Goal: Task Accomplishment & Management: Use online tool/utility

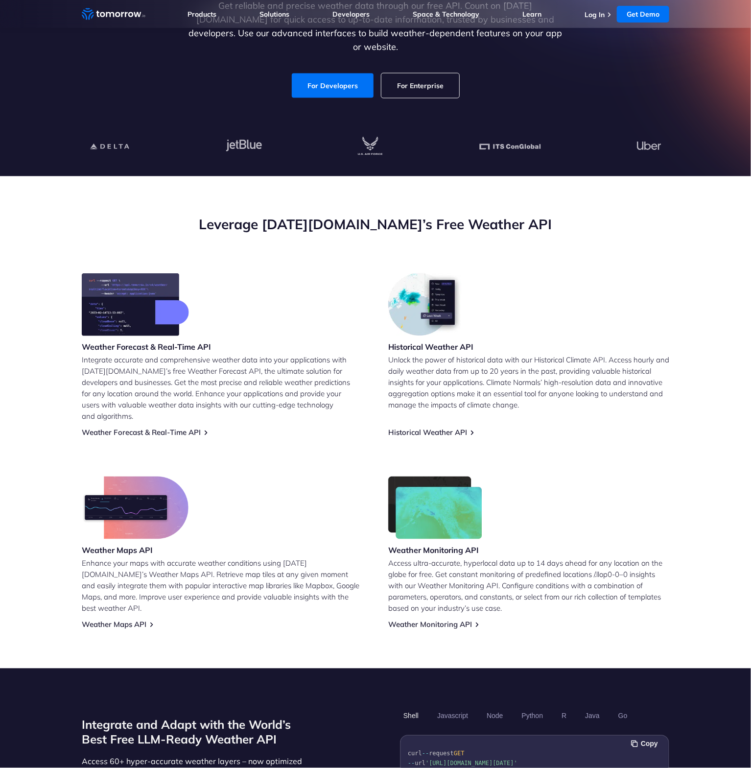
scroll to position [259, 0]
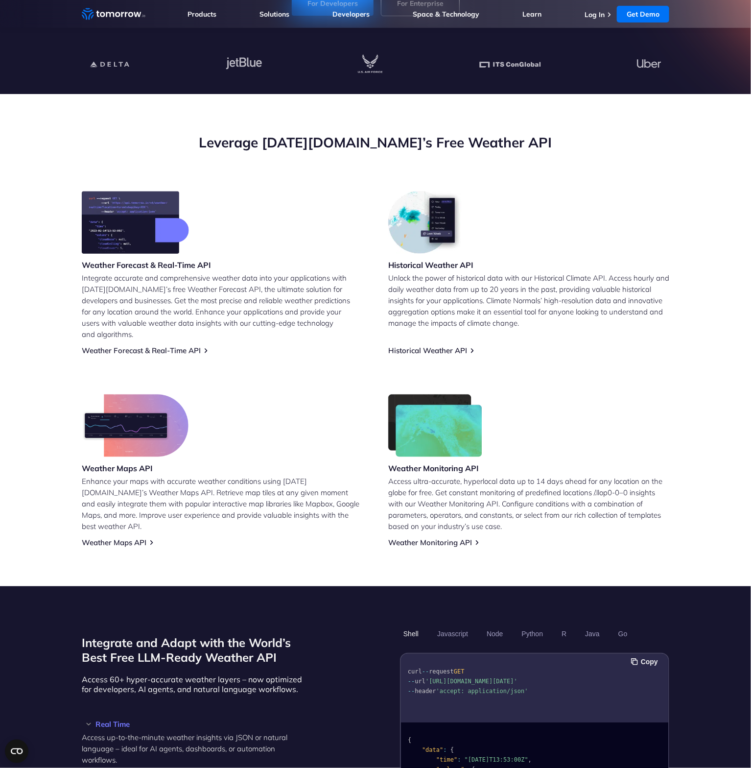
click at [121, 222] on img at bounding box center [135, 222] width 107 height 63
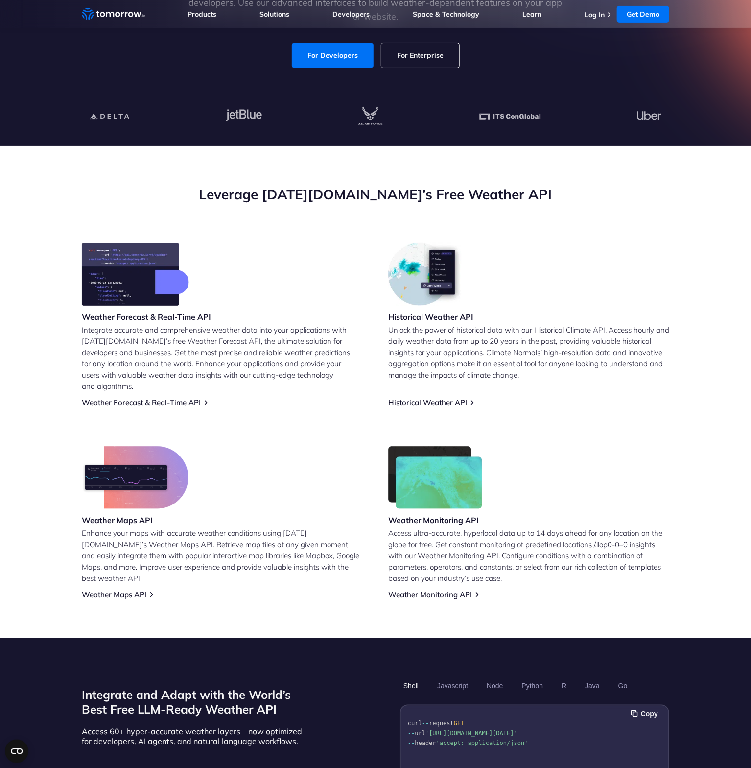
scroll to position [0, 0]
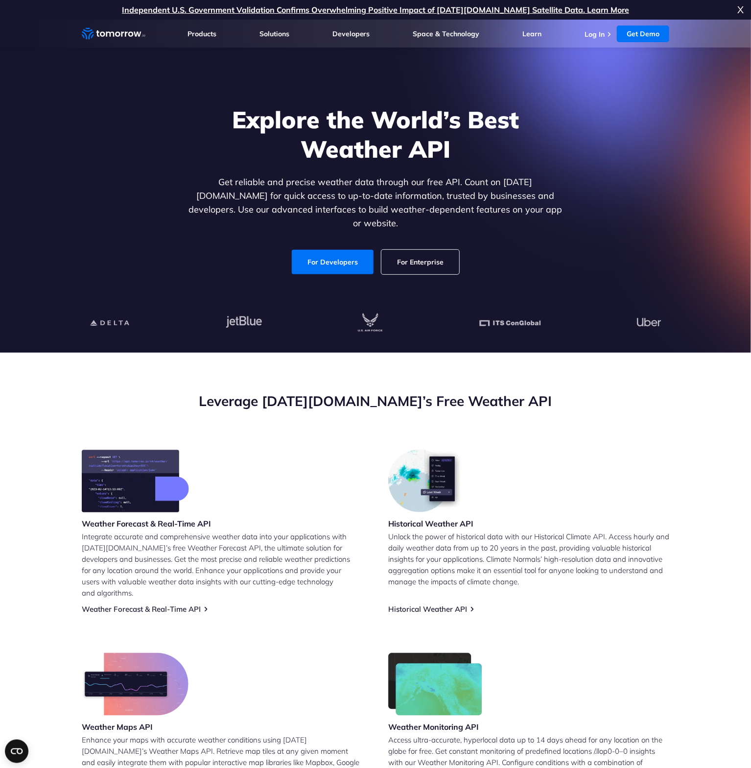
click at [103, 32] on icon "Home link" at bounding box center [102, 33] width 5 height 5
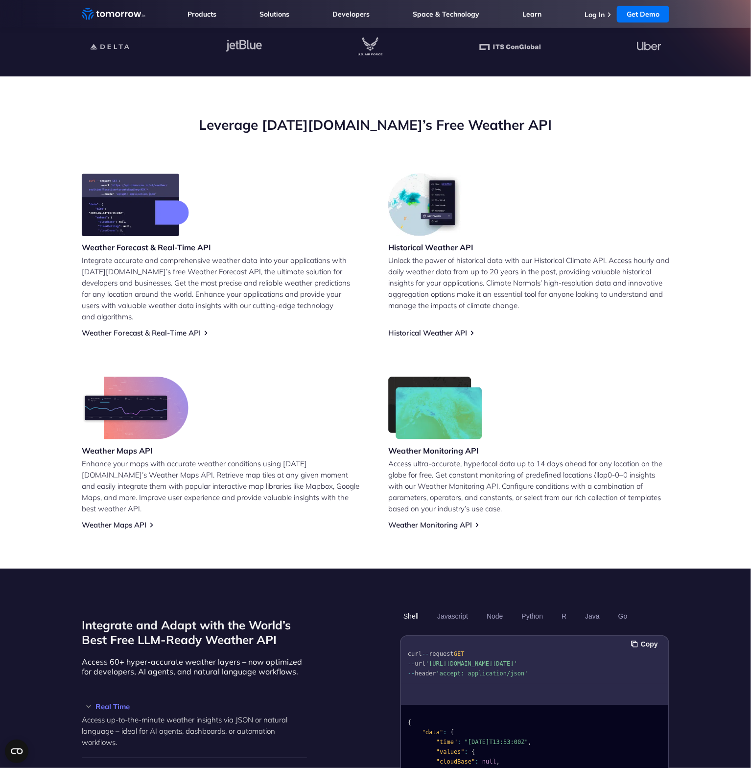
scroll to position [311, 0]
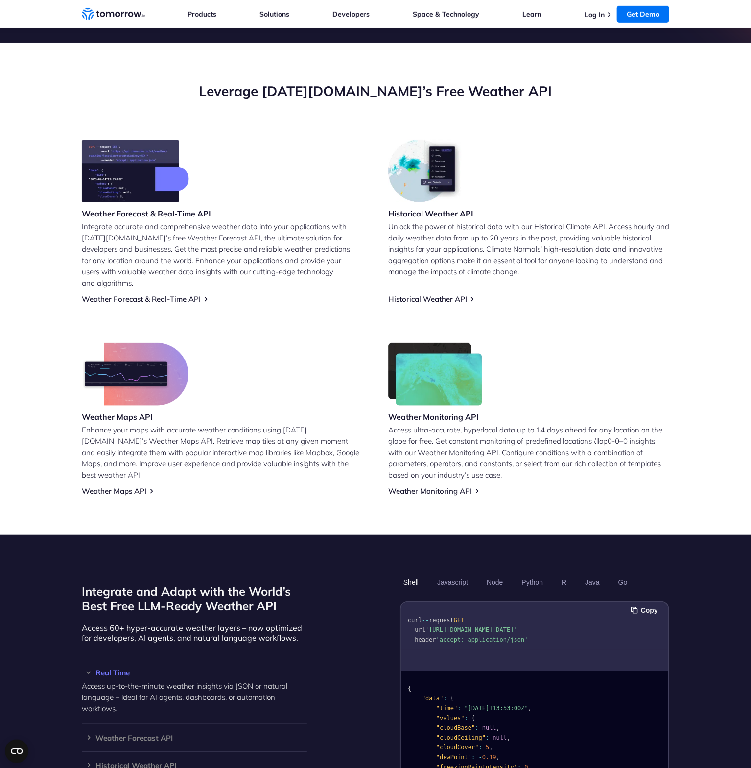
click at [142, 186] on img at bounding box center [135, 171] width 107 height 63
click at [127, 293] on div "Weather Forecast & Real-Time API Integrate accurate and comprehensive weather d…" at bounding box center [376, 318] width 588 height 356
click at [128, 294] on link "Weather Forecast & Real-Time API" at bounding box center [141, 298] width 119 height 9
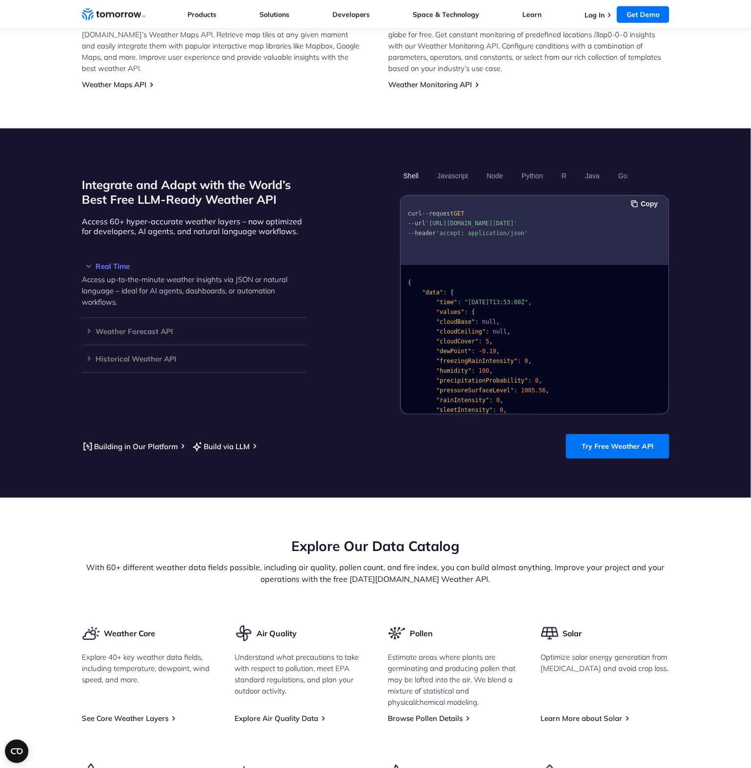
scroll to position [725, 0]
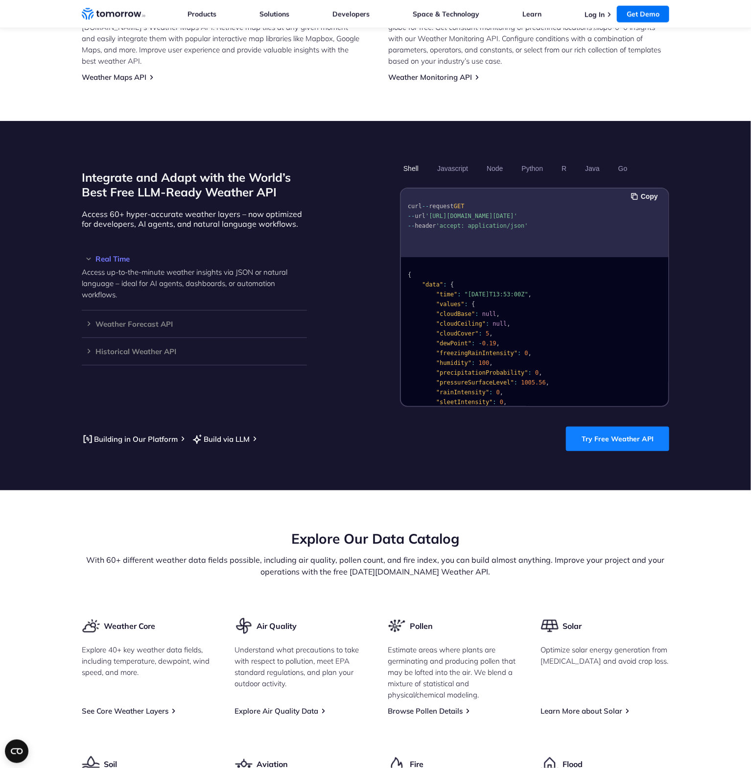
click at [627, 427] on link "Try Free Weather API" at bounding box center [617, 439] width 103 height 24
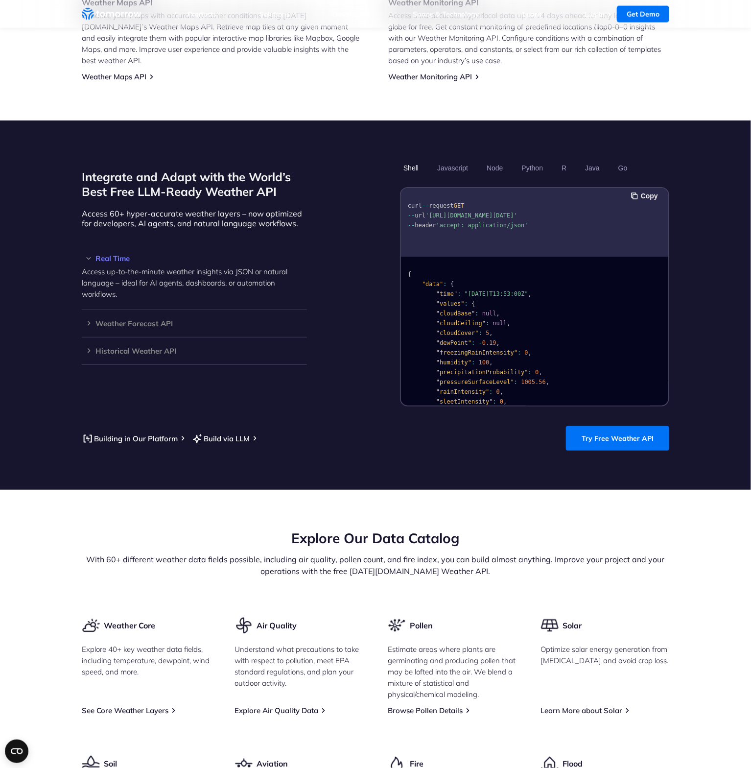
scroll to position [725, 0]
